Goal: Task Accomplishment & Management: Complete application form

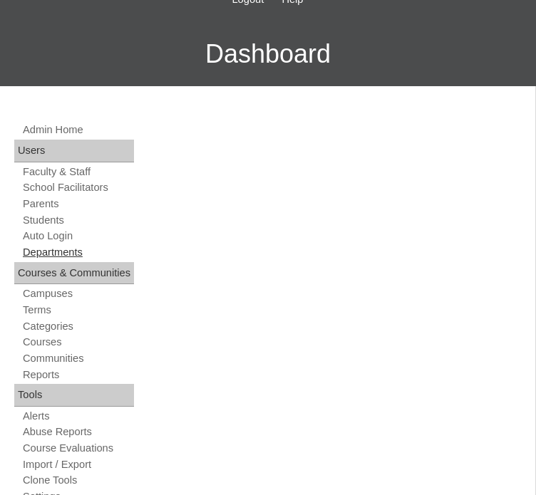
scroll to position [202, 0]
click at [51, 211] on link "Parents" at bounding box center [77, 204] width 113 height 14
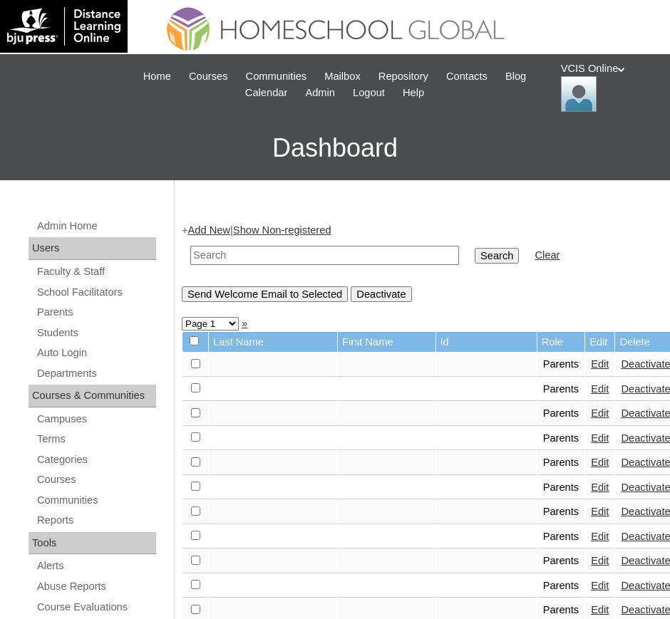
drag, startPoint x: 396, startPoint y: 6, endPoint x: 289, endPoint y: 182, distance: 205.3
click at [198, 227] on link "Add New" at bounding box center [209, 229] width 42 height 11
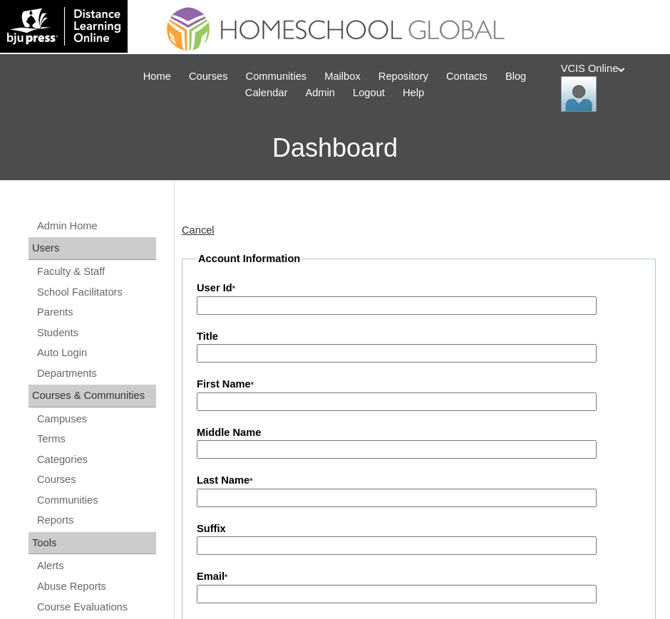
click at [268, 306] on input "User Id *" at bounding box center [397, 305] width 400 height 19
paste input "VCIS019-5B-PA2025"
type input "VCIS019-5B-PA2025"
click at [321, 407] on input "First Name *" at bounding box center [397, 402] width 400 height 19
paste input "Emarcee Canlas"
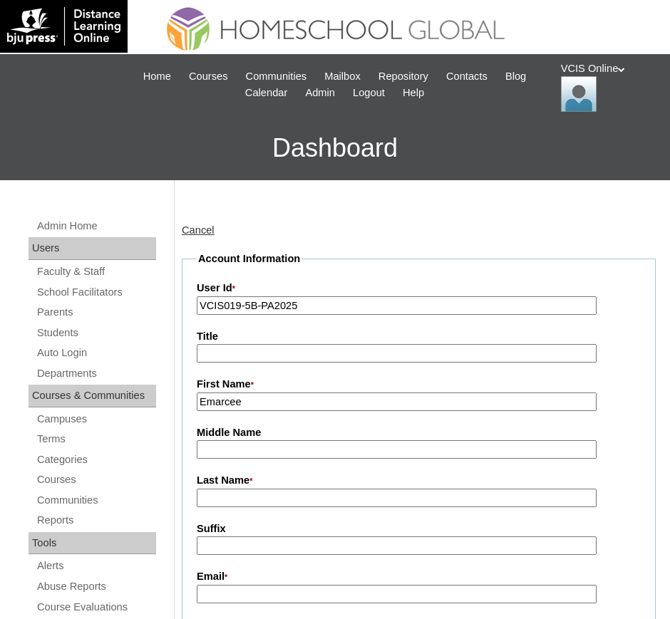
type input "Emarcee"
click at [272, 504] on input "Last Name *" at bounding box center [397, 498] width 400 height 19
paste input "Emarcee Canlas"
click at [251, 501] on input "Emarcee Canlas" at bounding box center [397, 498] width 400 height 19
click at [338, 501] on input "Canlas" at bounding box center [397, 498] width 400 height 19
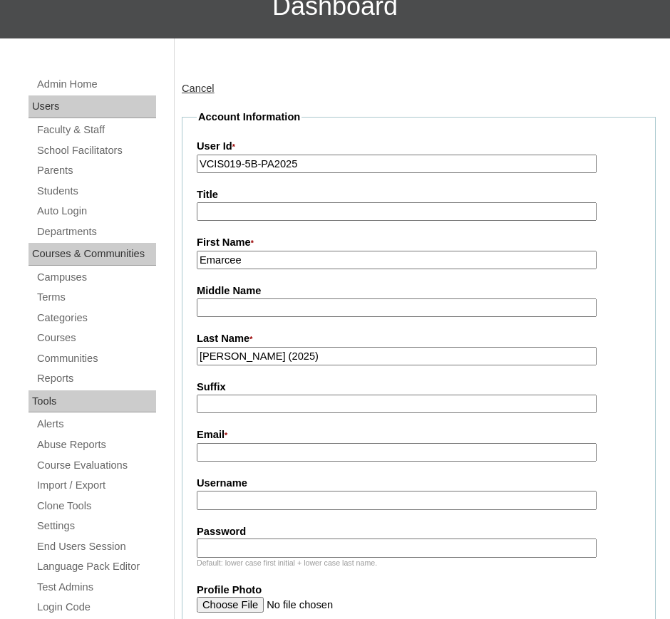
scroll to position [152, 0]
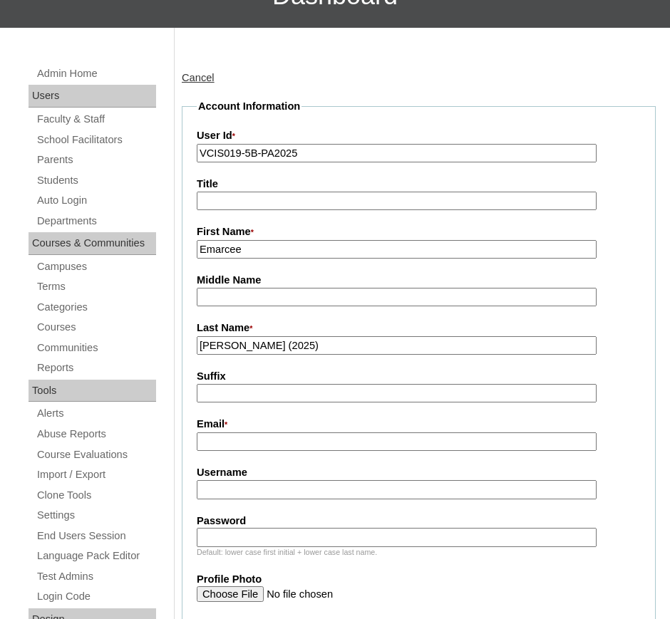
type input "Canlas (2025)"
click at [296, 445] on input "Email *" at bounding box center [397, 441] width 400 height 19
paste input "ecanlas2025"
click at [287, 445] on input "ecanlas2025" at bounding box center [397, 441] width 400 height 19
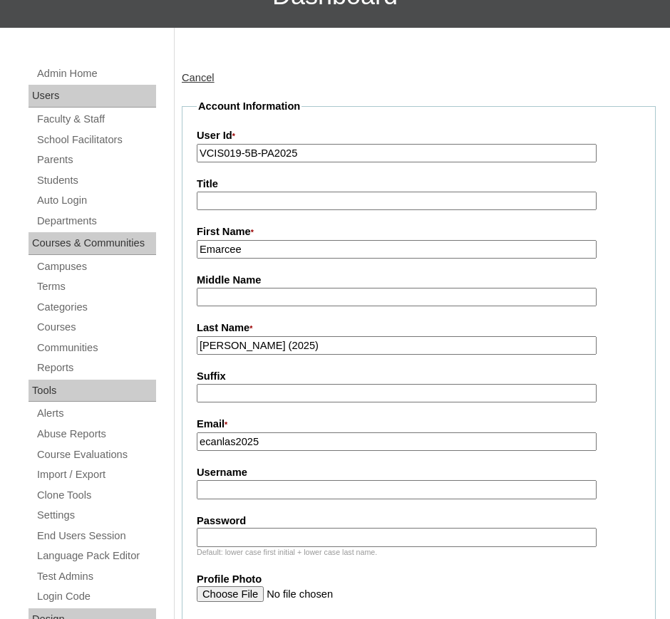
click at [287, 445] on input "ecanlas2025" at bounding box center [397, 441] width 400 height 19
click at [302, 444] on input "ecanlas2025" at bounding box center [397, 441] width 400 height 19
type input "e"
paste input "emarcee.ordiz@gmail.com"
type input "emarcee.ordiz@gmail.com"
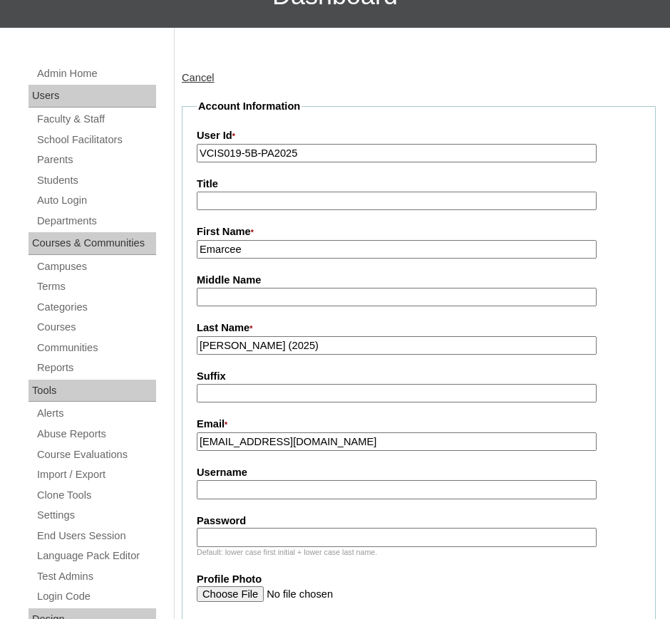
click at [280, 494] on input "Username" at bounding box center [397, 489] width 400 height 19
paste input "ecanlas2025"
type input "ecanlas2025"
click at [256, 536] on input "Password" at bounding box center [397, 537] width 400 height 19
paste input "pxDDVm"
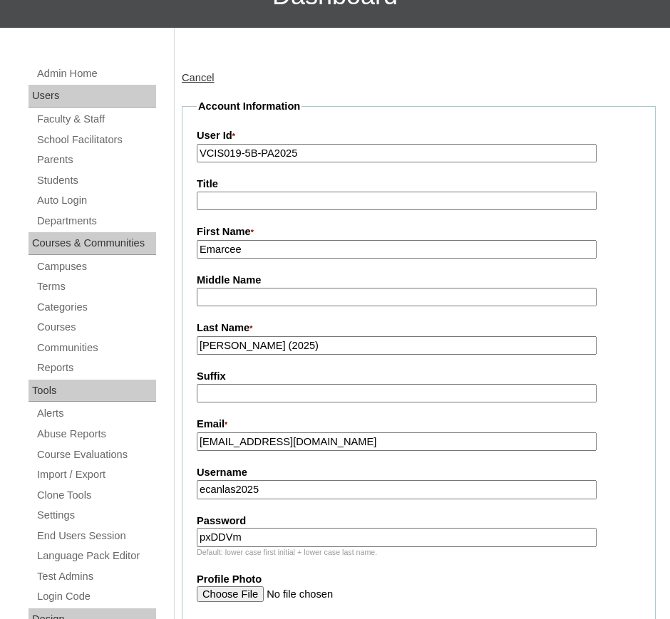
type input "pxDDVm"
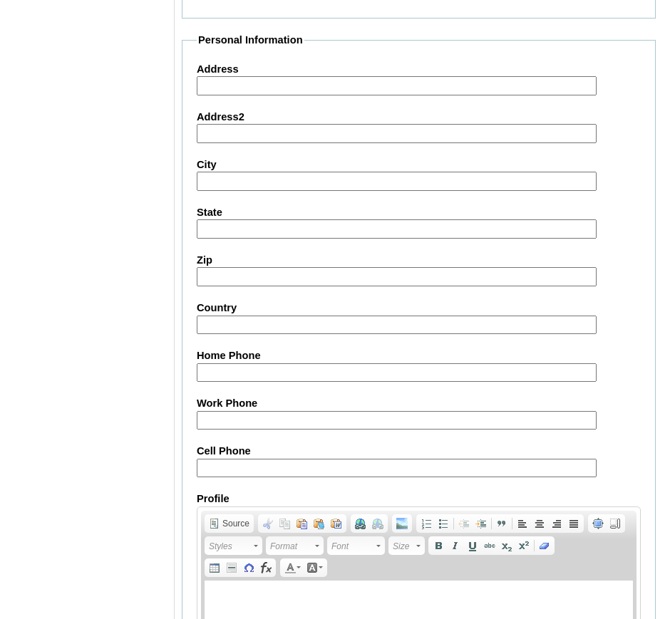
scroll to position [1162, 0]
click at [250, 474] on input "Cell Phone" at bounding box center [397, 467] width 400 height 19
paste input "852-64359302, 852-95486525"
type input "852-64359302, 852-95486525"
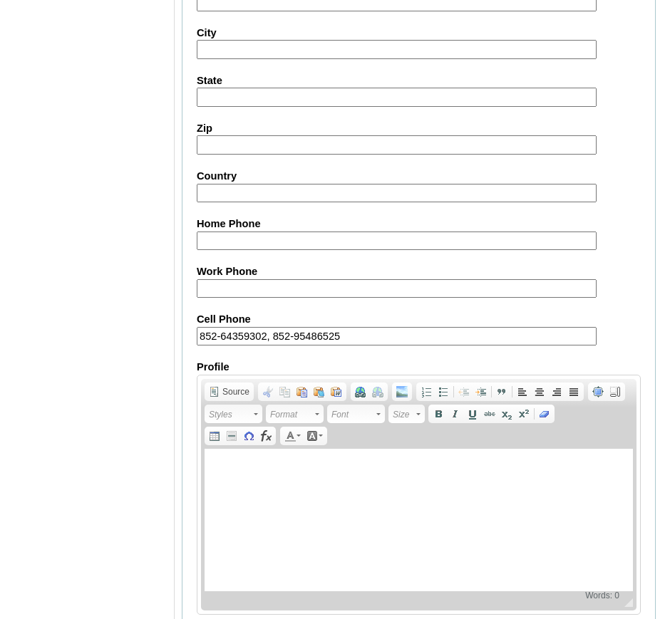
scroll to position [1366, 0]
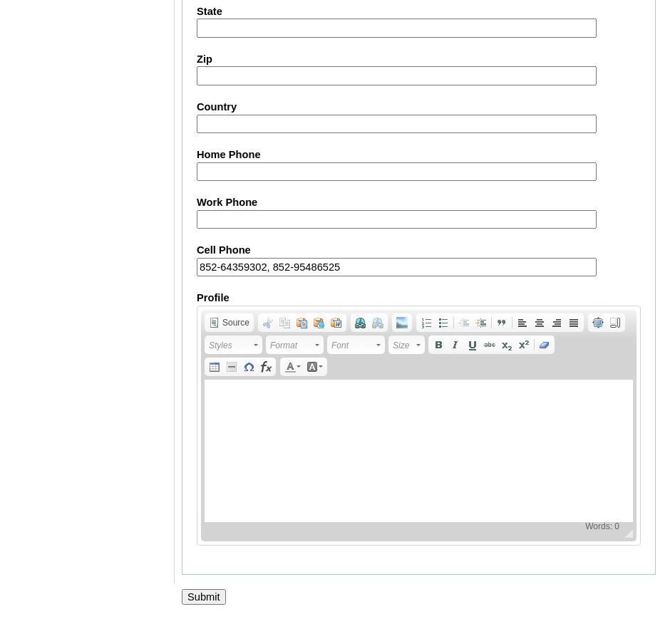
click at [201, 597] on input "Submit" at bounding box center [204, 597] width 44 height 16
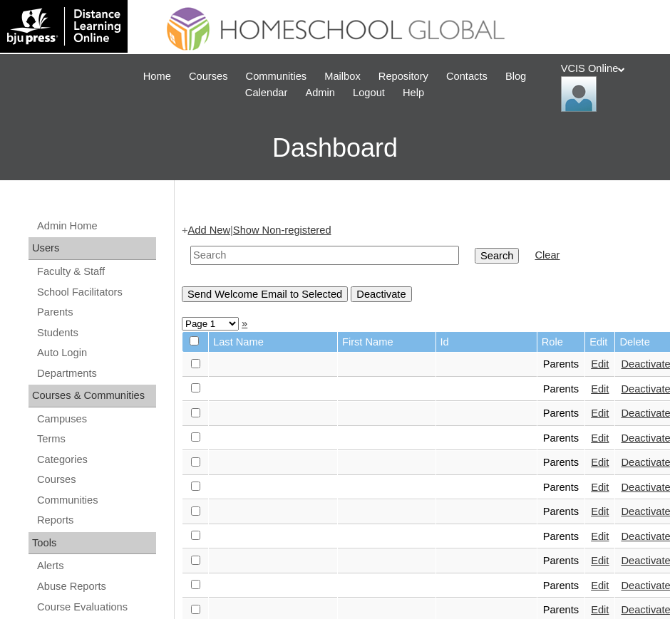
click at [256, 256] on input "text" at bounding box center [324, 255] width 269 height 19
paste input "VCIS019-5B-PA2025"
type input "VCIS019-5B-PA2025"
click at [474, 254] on input "Search" at bounding box center [496, 256] width 44 height 16
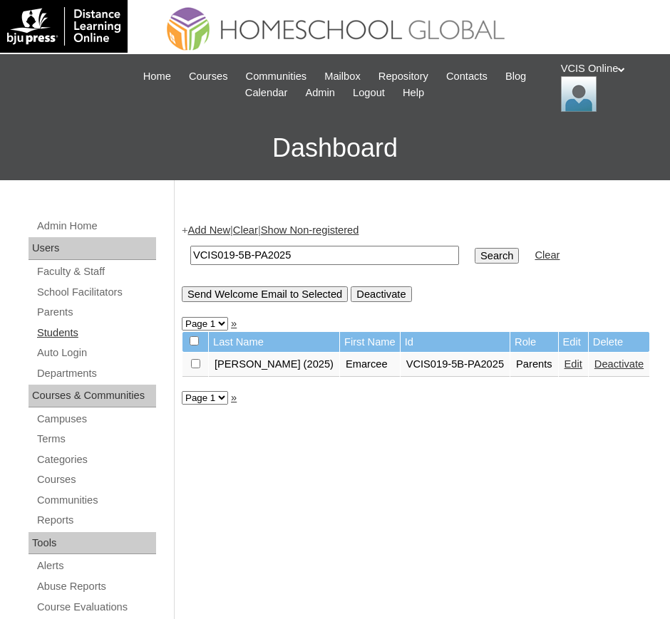
click at [63, 338] on link "Students" at bounding box center [96, 333] width 120 height 18
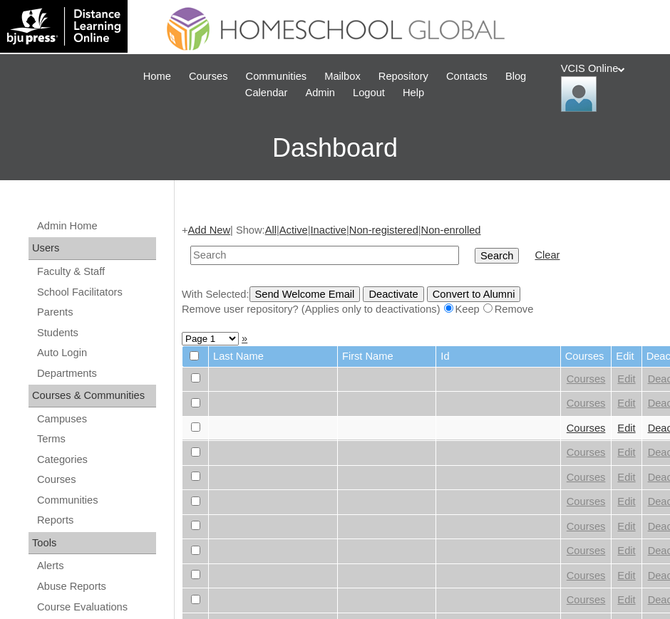
click at [230, 231] on link "Add New" at bounding box center [209, 229] width 42 height 11
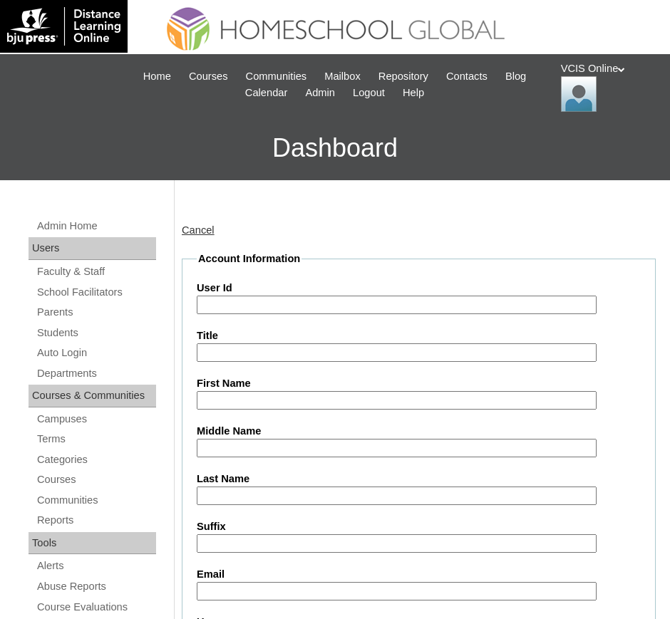
click at [286, 308] on input "User Id" at bounding box center [397, 305] width 400 height 19
click at [367, 309] on input "User Id" at bounding box center [397, 305] width 400 height 19
paste input "VCIS020-5B-SA2025"
type input "VCIS020-5B-SA2025"
click at [239, 355] on input "Title" at bounding box center [397, 352] width 400 height 19
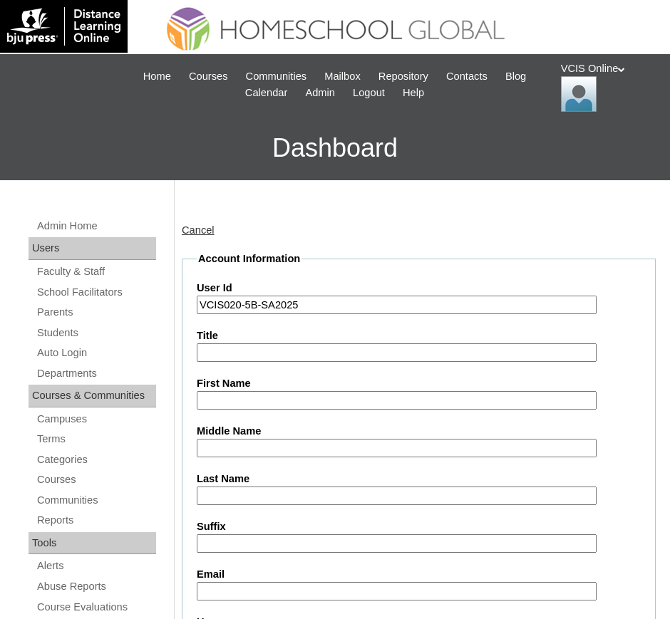
click at [245, 400] on input "First Name" at bounding box center [397, 400] width 400 height 19
paste input "Amber Roxee"
type input "Amber Roxee"
click at [259, 454] on input "Middle Name" at bounding box center [397, 448] width 400 height 19
paste input "Canlas"
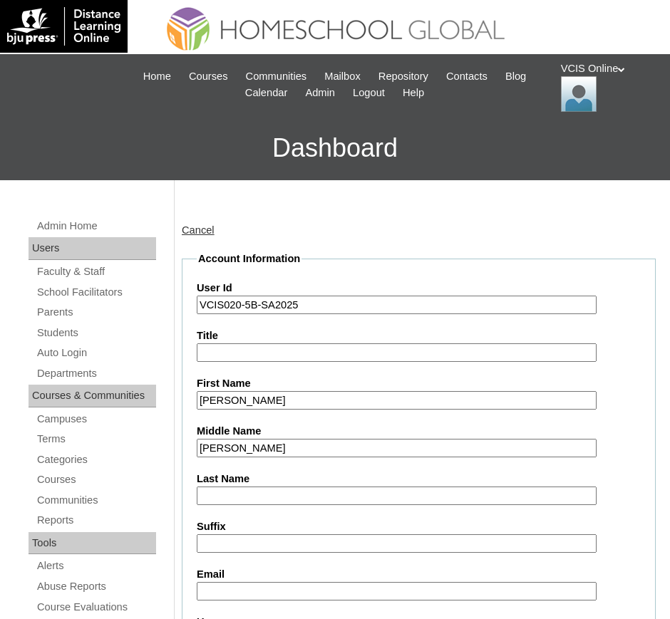
type input "Canlas"
click at [264, 491] on input "Last Name" at bounding box center [397, 496] width 400 height 19
paste input "Ordiz"
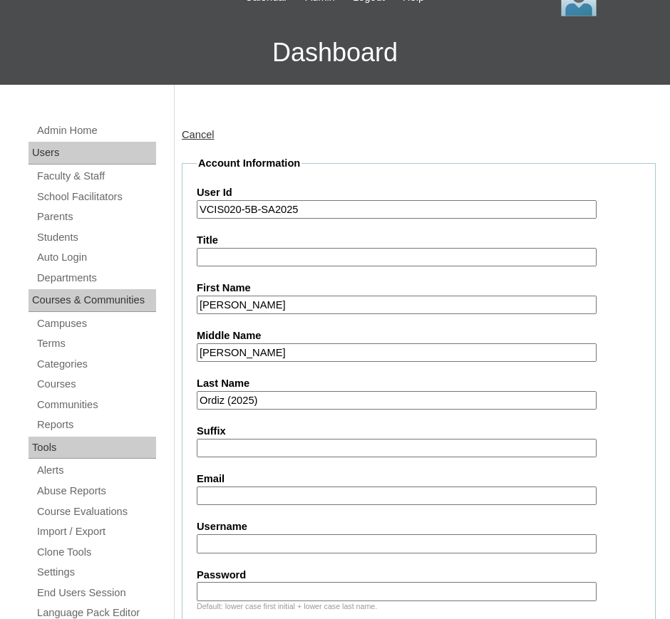
scroll to position [97, 0]
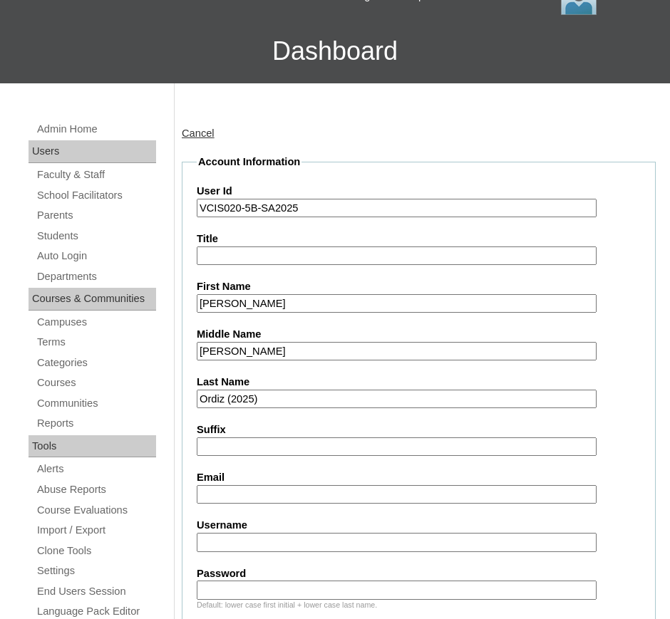
type input "Ordiz (2025)"
click at [261, 500] on input "Email" at bounding box center [397, 494] width 400 height 19
click at [347, 492] on input "Email" at bounding box center [397, 494] width 400 height 19
paste input "arordiz.student@vcis.edu.ph"
type input "arordiz.student@vcis.edu.ph"
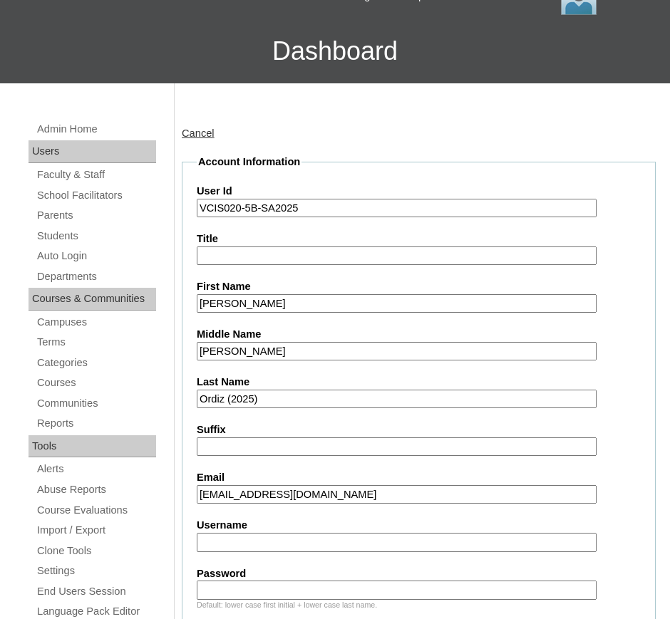
click at [315, 544] on input "Username" at bounding box center [397, 542] width 400 height 19
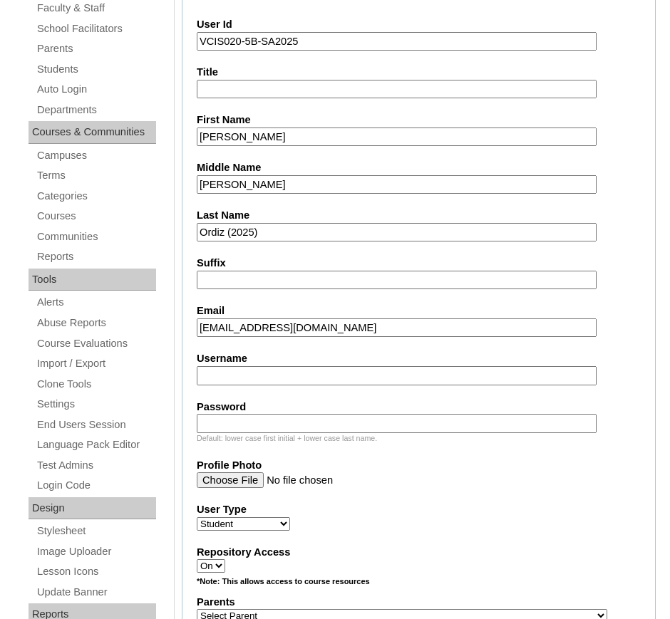
paste input "amber.ordiz2025"
type input "amber.ordiz2025"
click at [277, 422] on input "Password" at bounding box center [397, 423] width 400 height 19
paste input "MRCcgn"
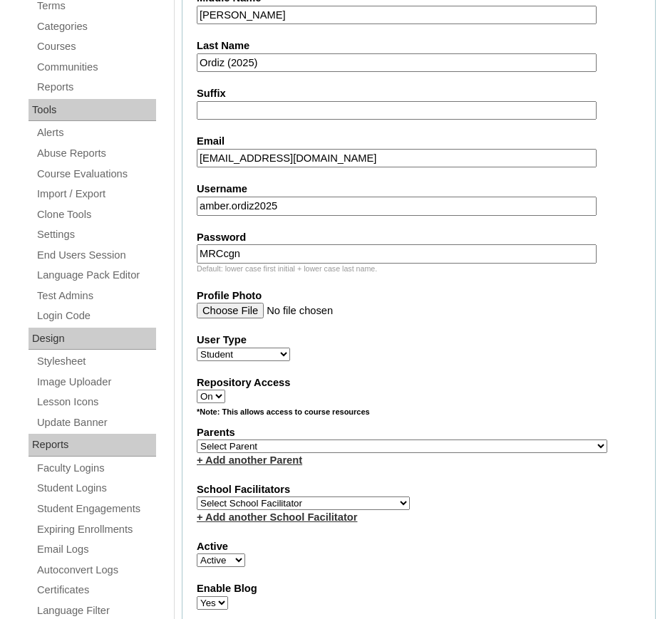
scroll to position [440, 0]
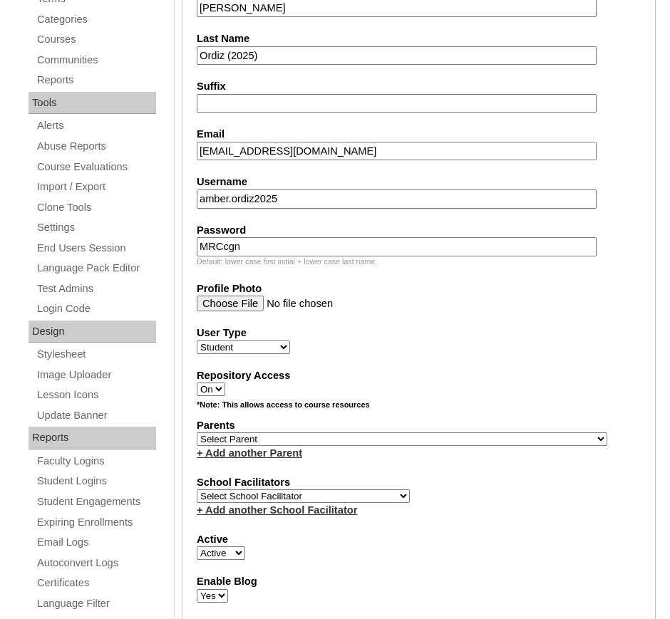
type input "MRCcgn"
click at [393, 440] on select "Select Parent , , , , , , , , , , , , , , , , , , , , , , , , , , , , , , , , ,…" at bounding box center [402, 439] width 410 height 14
select select "43470"
click at [197, 432] on select "Select Parent , , , , , , , , , , , , , , , , , , , , , , , , , , , , , , , , ,…" at bounding box center [402, 439] width 410 height 14
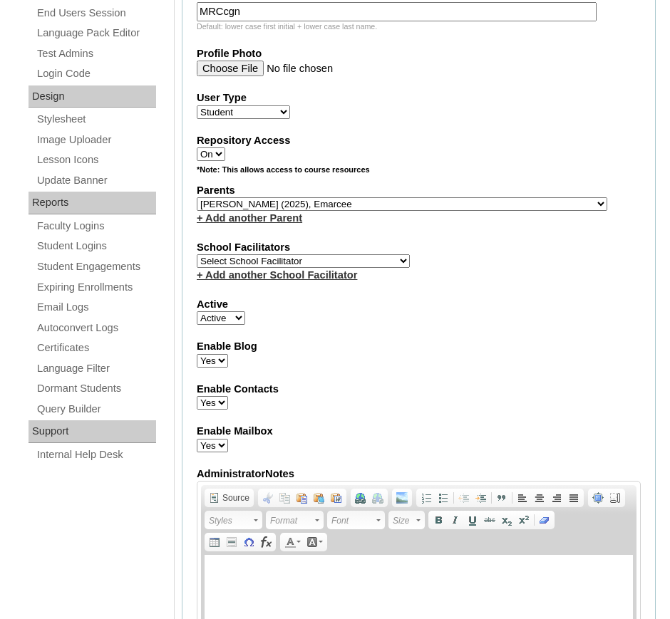
click at [326, 261] on select "Select School Facilitator Norman Añain Ruffa Abadijas Mary Abella Gloryfe Abion…" at bounding box center [303, 261] width 213 height 14
select select "36081"
click at [197, 254] on select "Select School Facilitator Norman Añain Ruffa Abadijas Mary Abella Gloryfe Abion…" at bounding box center [303, 261] width 213 height 14
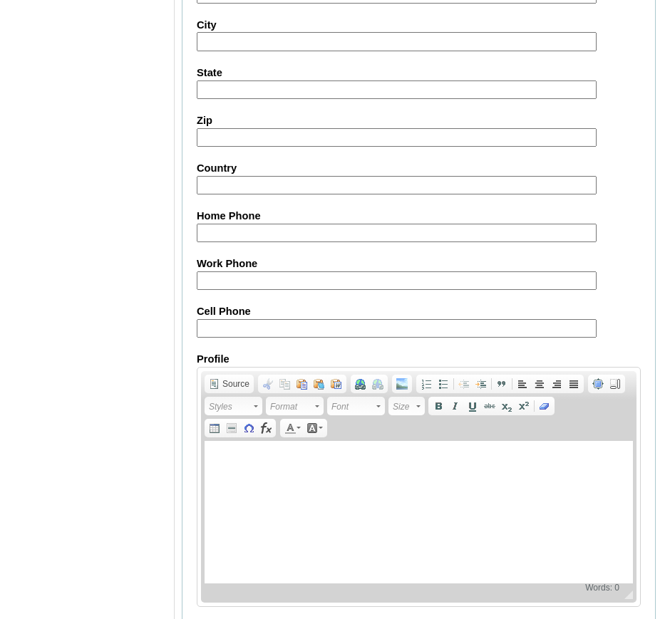
scroll to position [1549, 0]
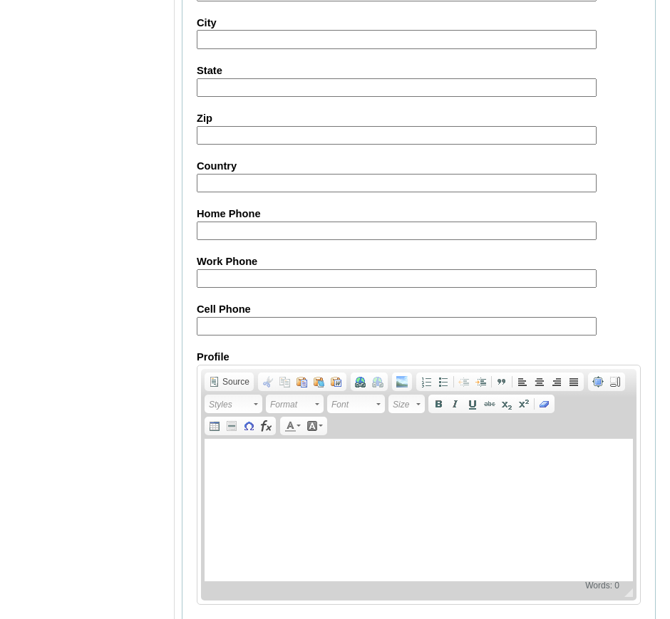
click at [291, 328] on input "Cell Phone" at bounding box center [397, 326] width 400 height 19
paste input "852-64359302, 852-95486525"
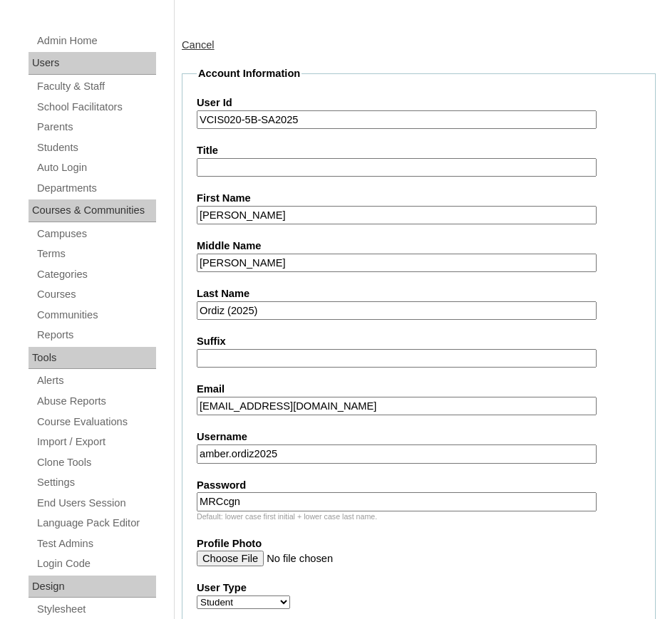
scroll to position [185, 0]
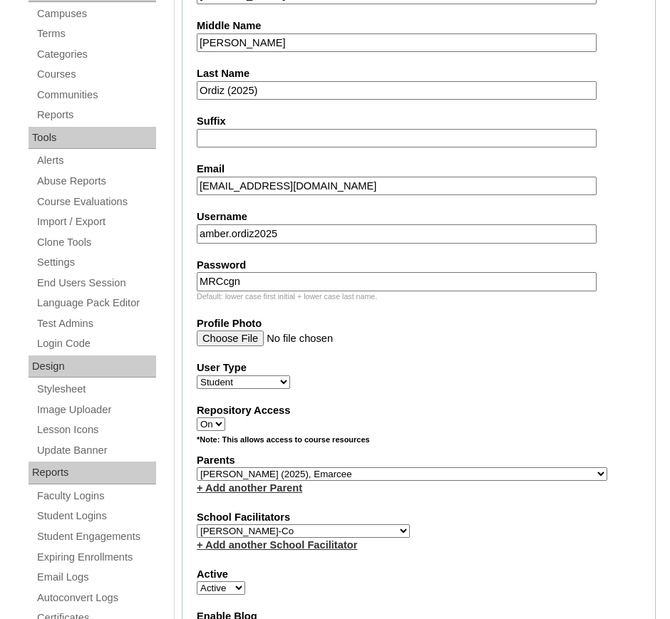
type input "852-64359302, 852-95486525"
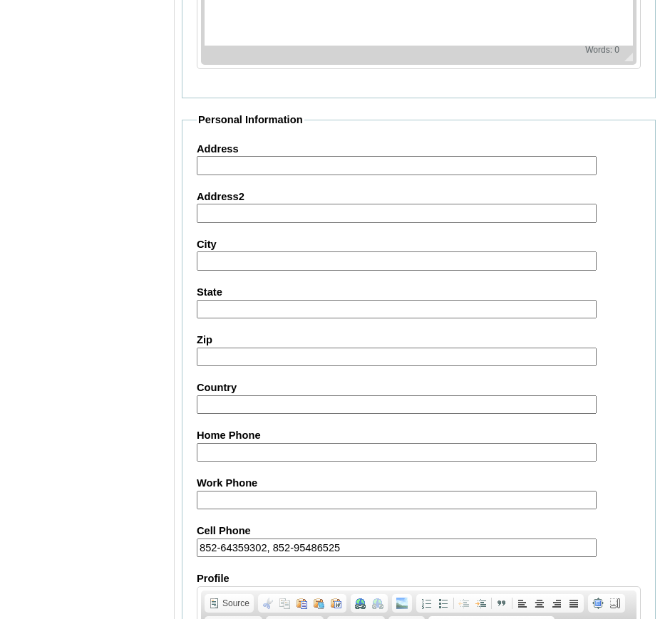
scroll to position [1609, 0]
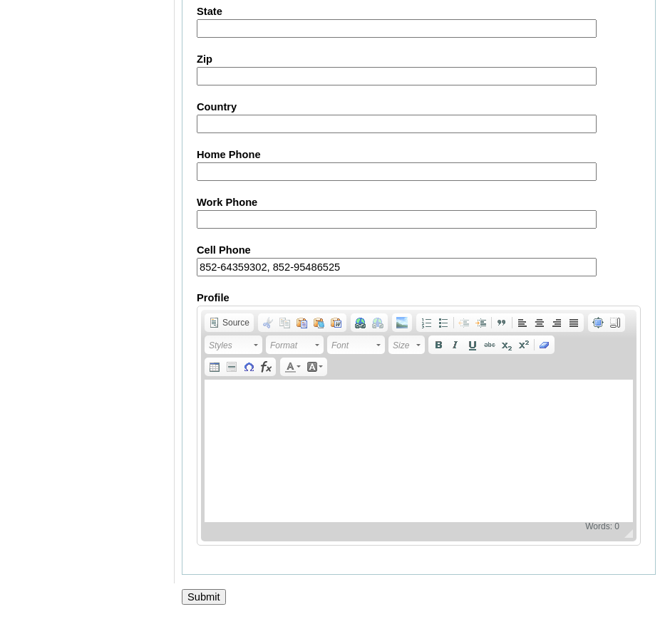
click at [197, 593] on input "Submit" at bounding box center [204, 597] width 44 height 16
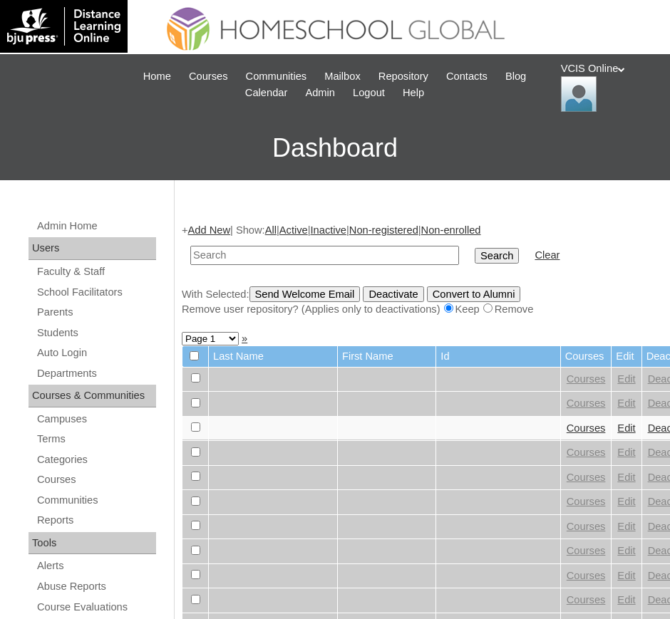
click at [254, 254] on input "text" at bounding box center [324, 255] width 269 height 19
type input "VCIS020-5B-SA2025"
click at [474, 248] on input "Search" at bounding box center [496, 256] width 44 height 16
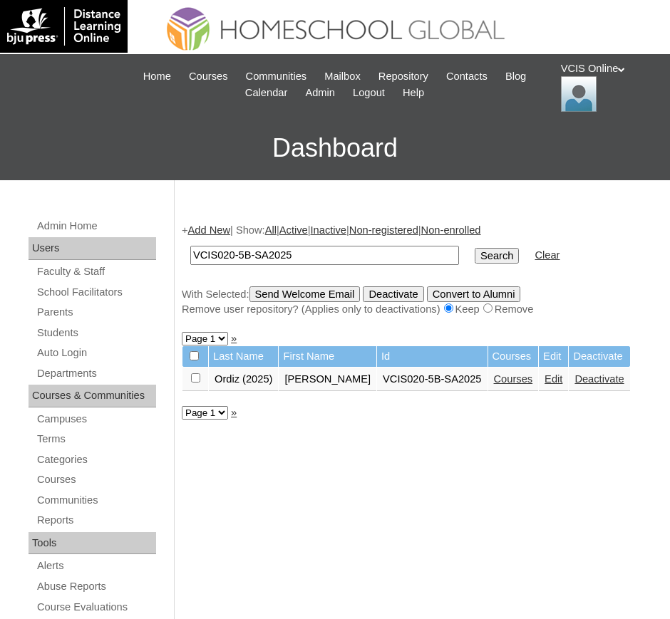
click at [494, 381] on link "Courses" at bounding box center [513, 378] width 39 height 11
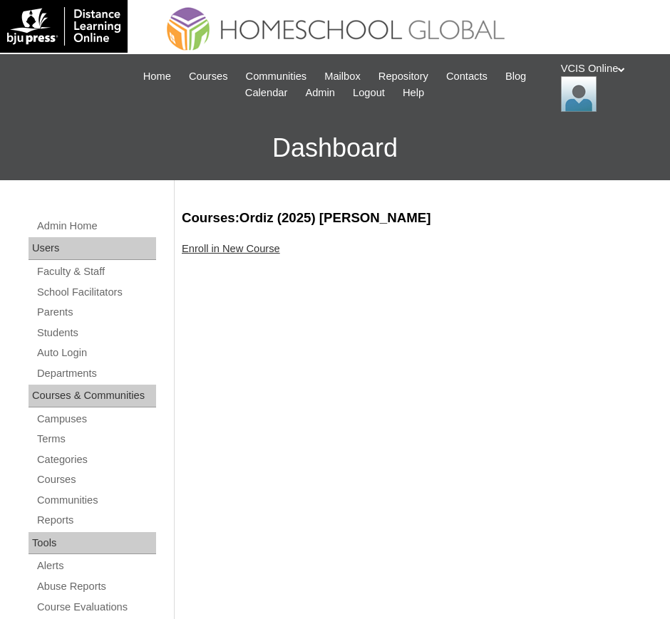
click at [240, 246] on link "Enroll in New Course" at bounding box center [231, 248] width 98 height 11
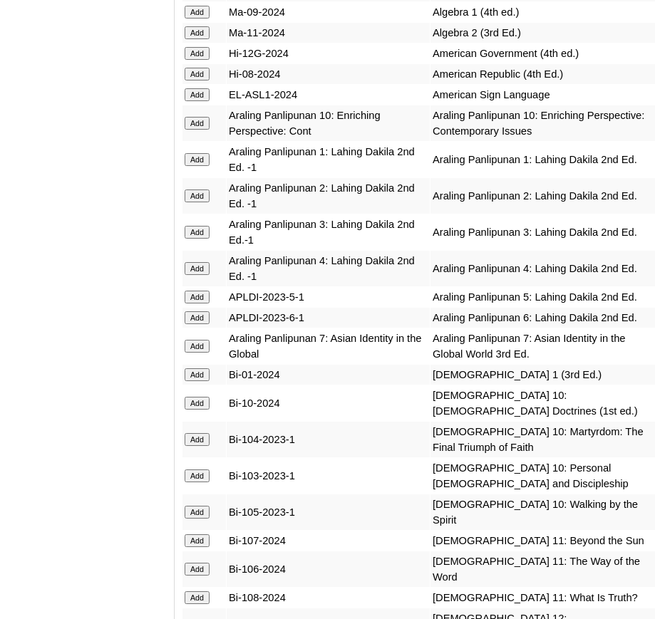
scroll to position [4003, 0]
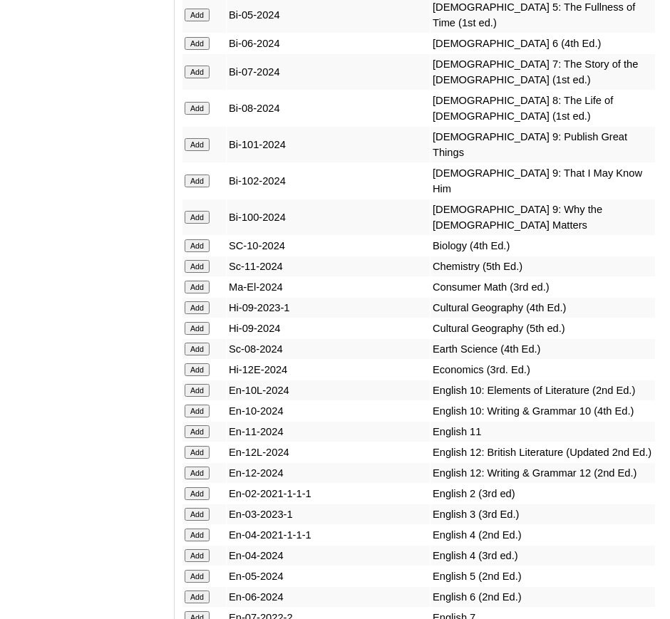
scroll to position [4687, 0]
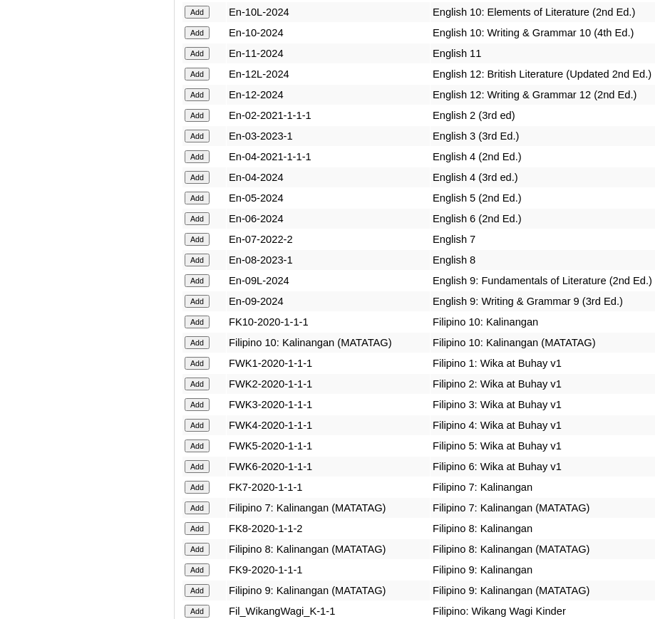
scroll to position [5021, 0]
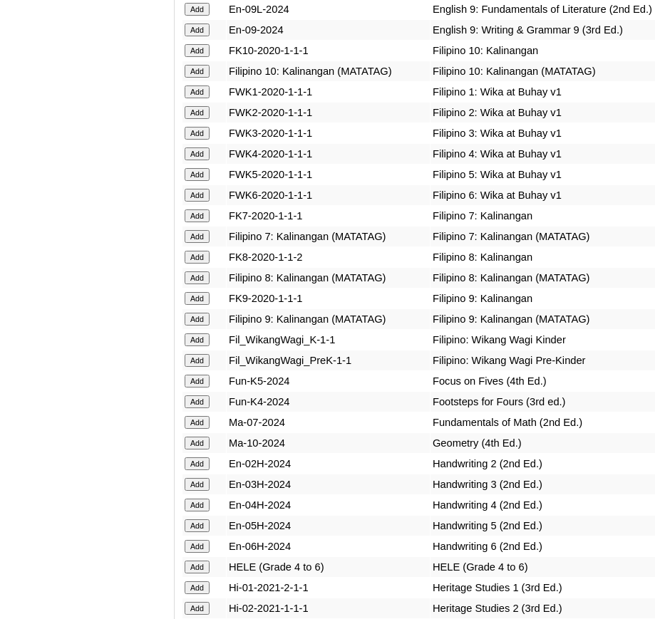
scroll to position [5295, 0]
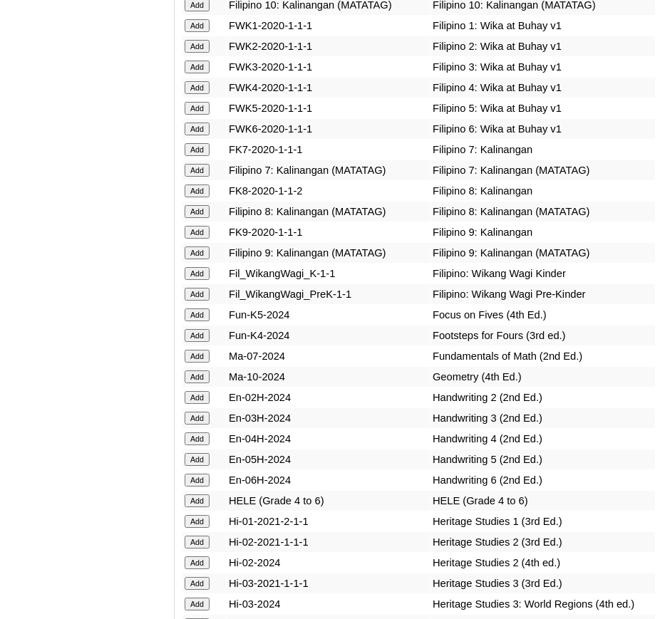
scroll to position [5397, 0]
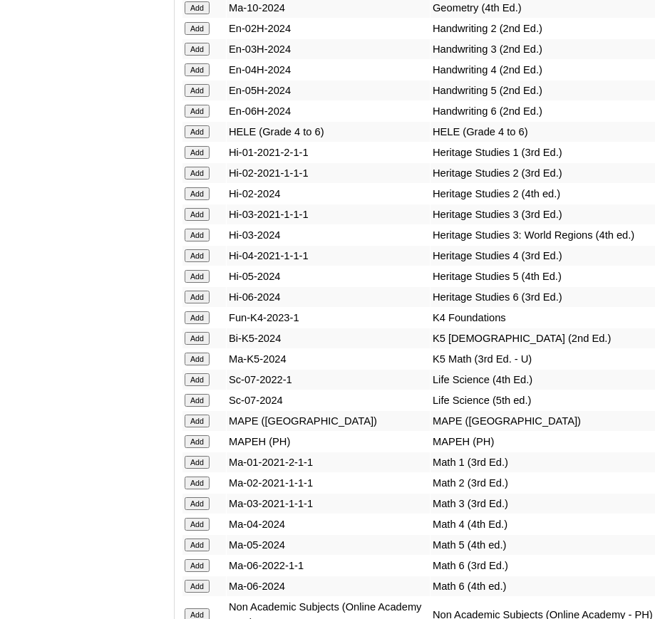
scroll to position [5732, 0]
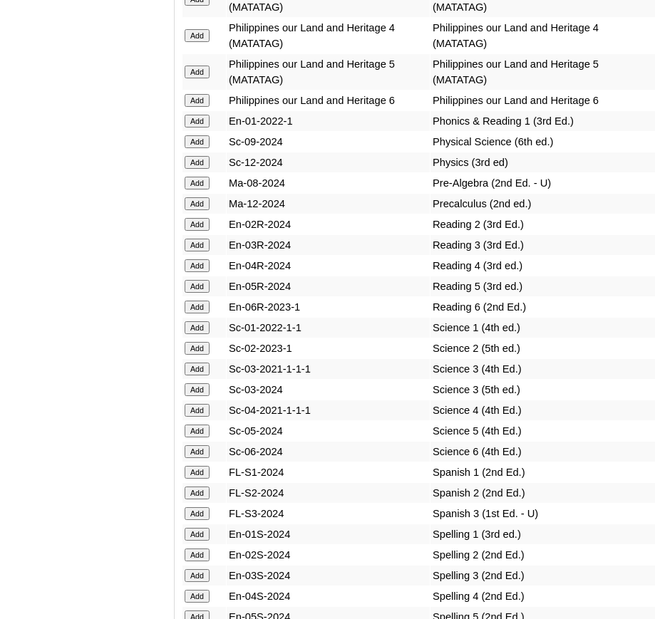
scroll to position [6471, 0]
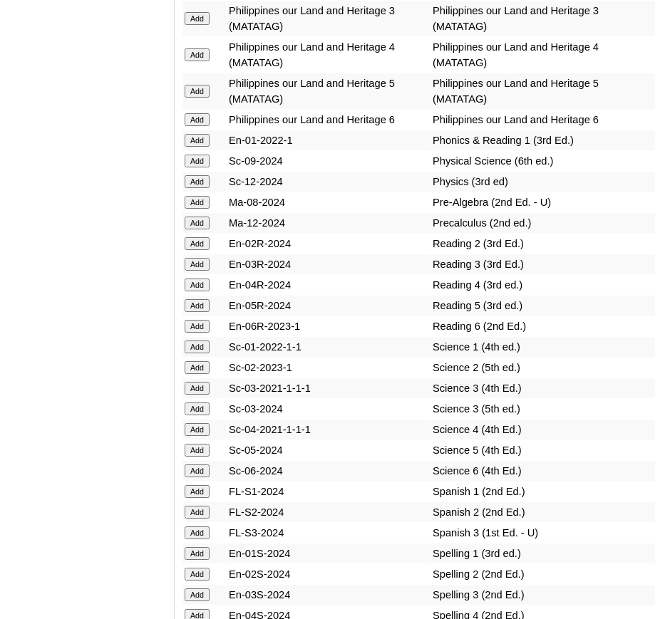
scroll to position [6489, 0]
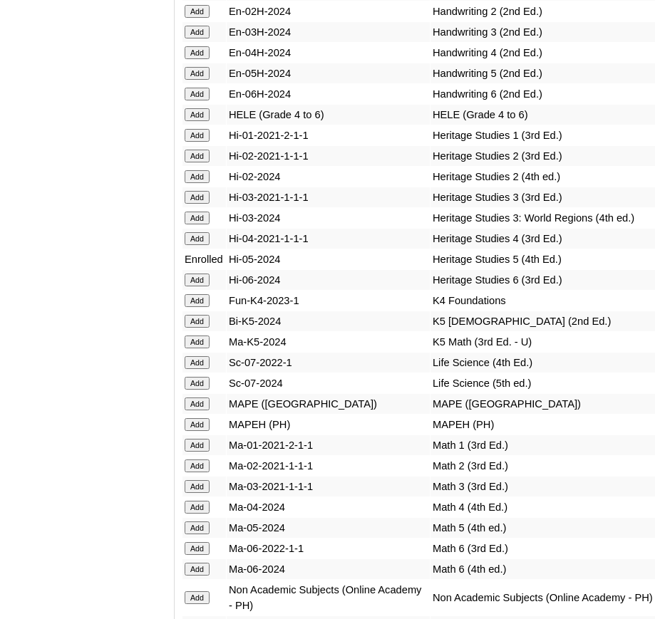
scroll to position [5750, 0]
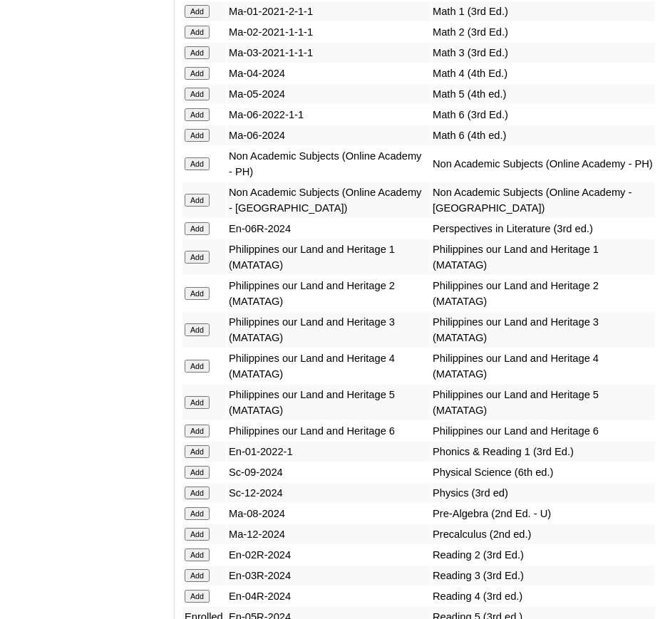
scroll to position [6219, 0]
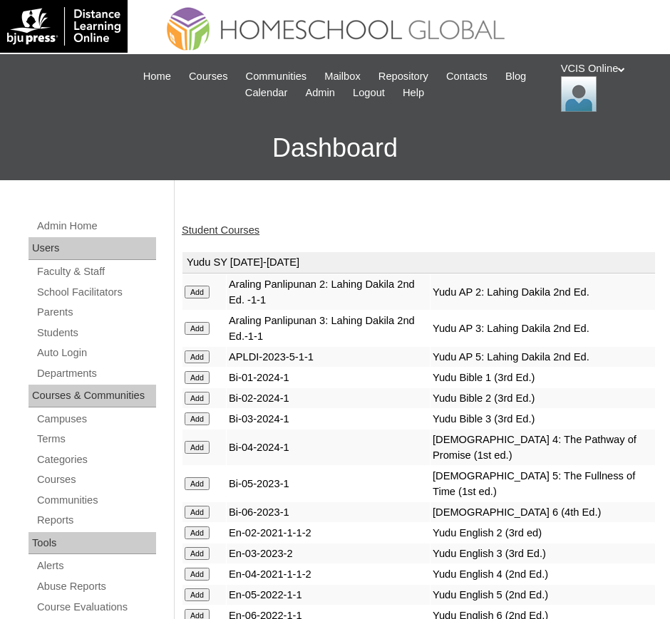
scroll to position [178, 0]
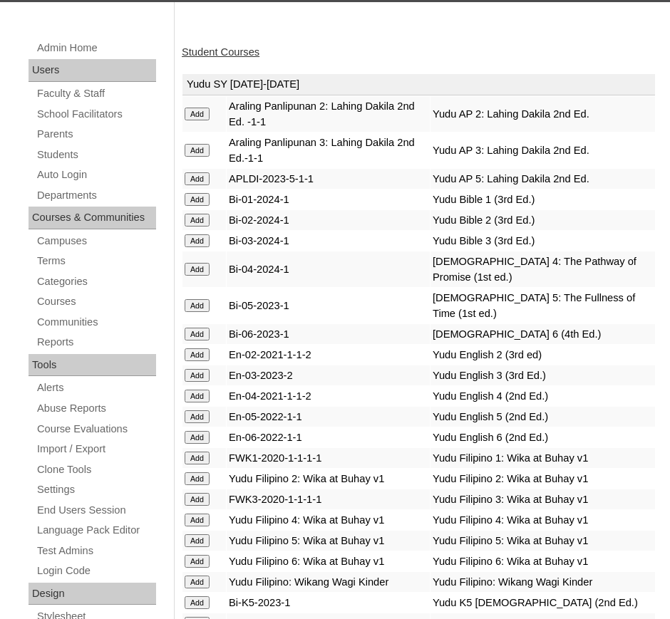
click at [226, 52] on link "Student Courses" at bounding box center [221, 51] width 78 height 11
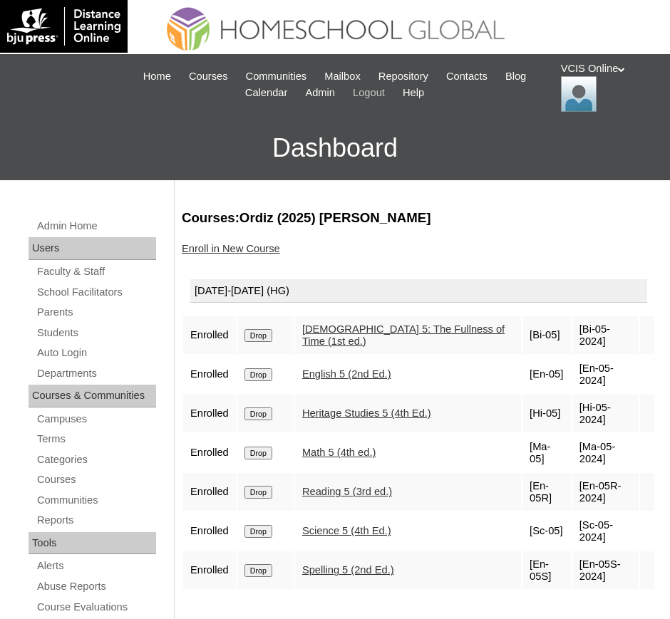
click at [368, 92] on span "Logout" at bounding box center [369, 93] width 32 height 16
